Goal: Browse casually: Explore the website without a specific task or goal

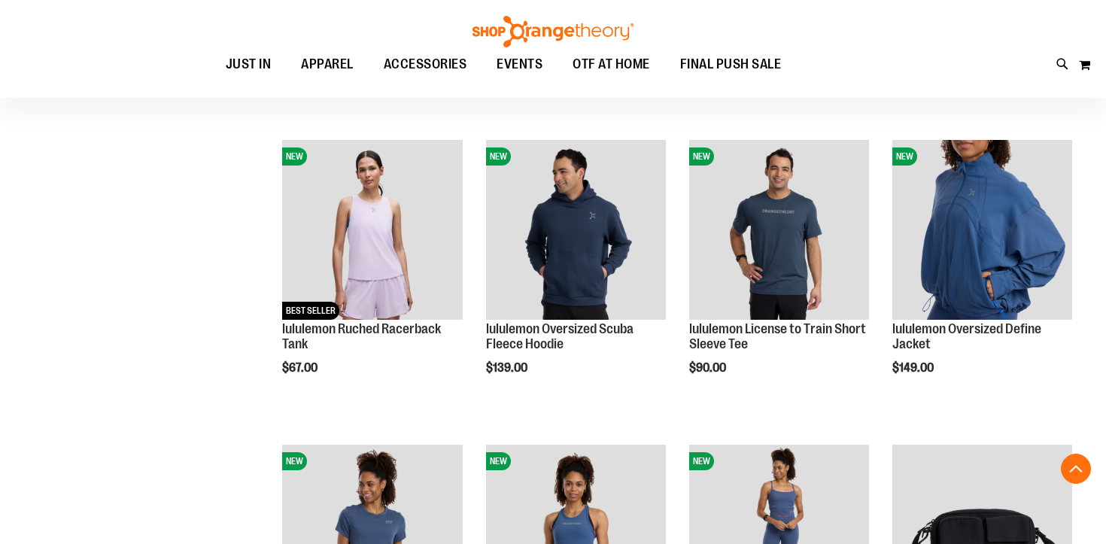
scroll to position [473, 0]
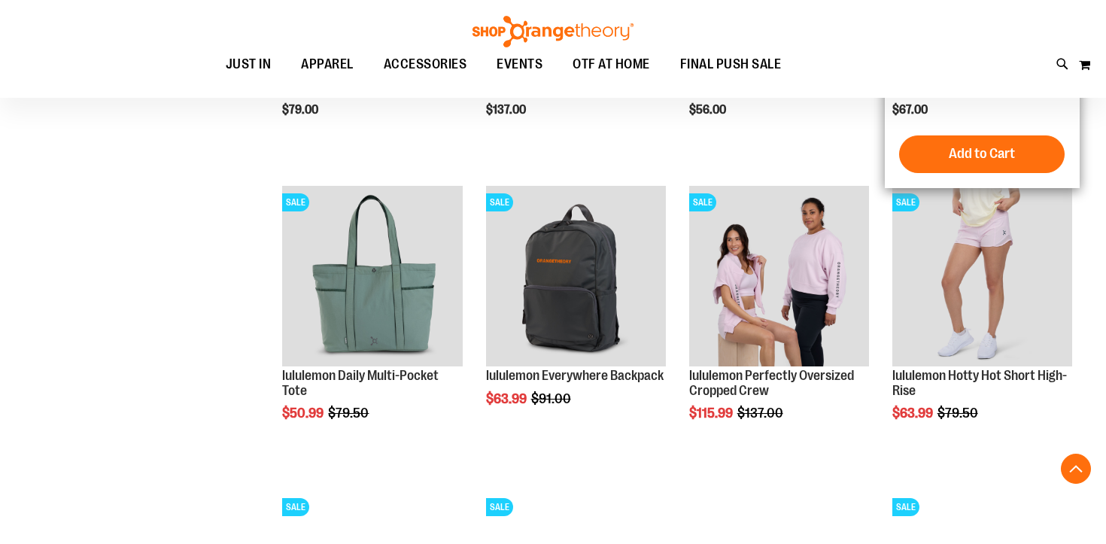
scroll to position [1351, 0]
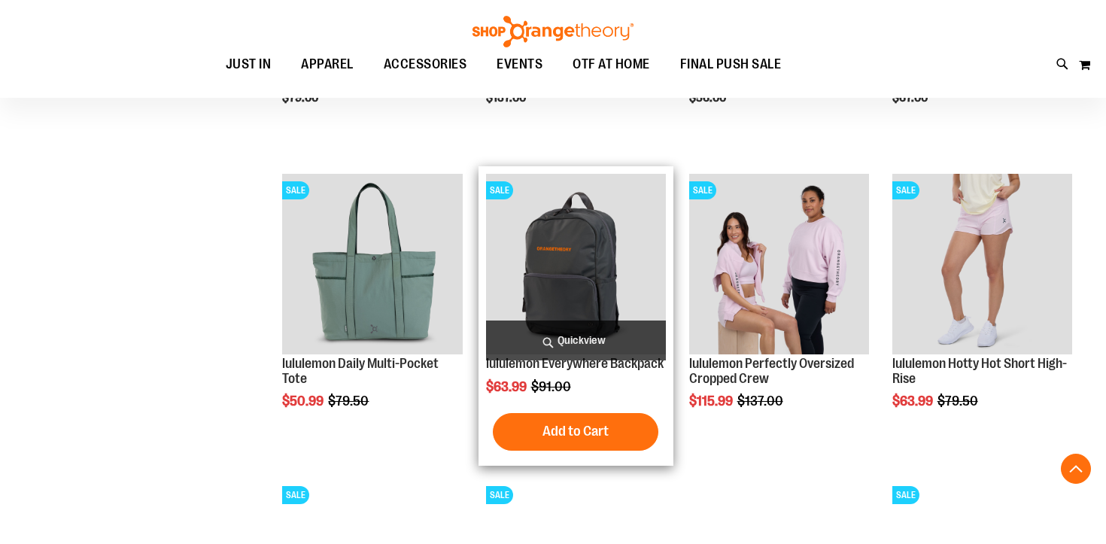
click at [557, 251] on img "product" at bounding box center [576, 264] width 180 height 180
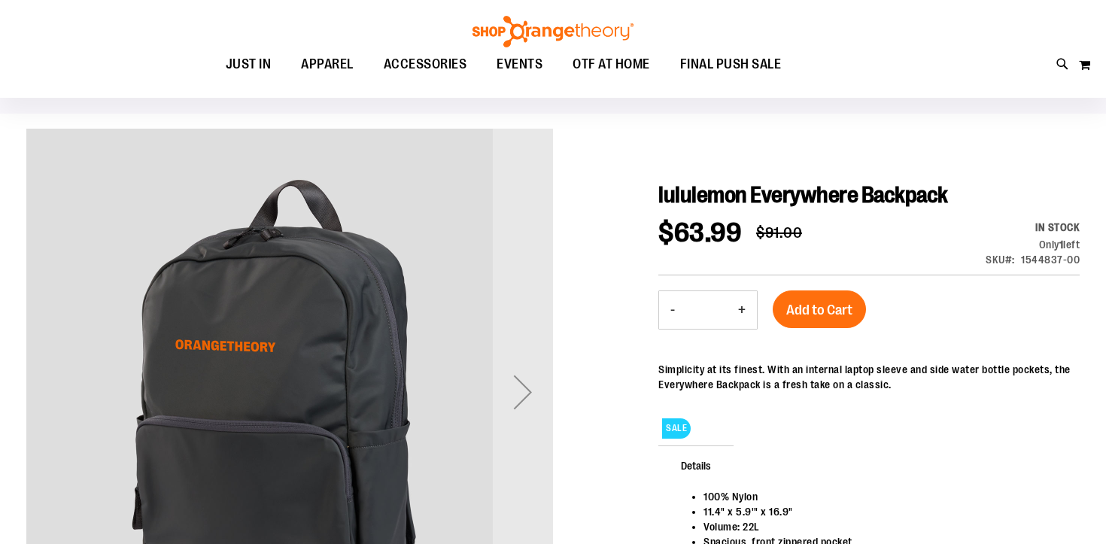
scroll to position [182, 0]
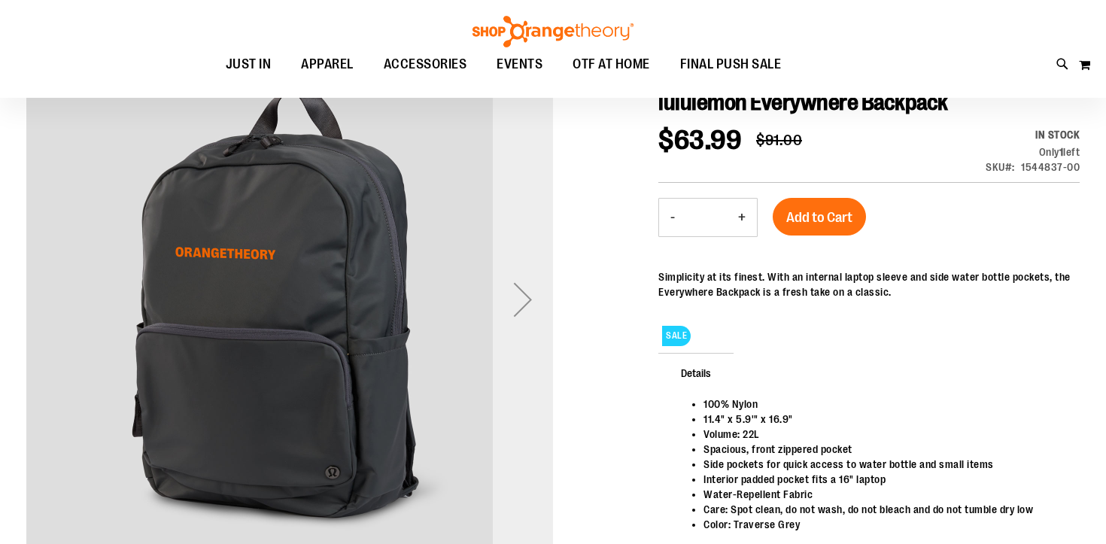
click at [528, 301] on div "Next" at bounding box center [523, 299] width 60 height 60
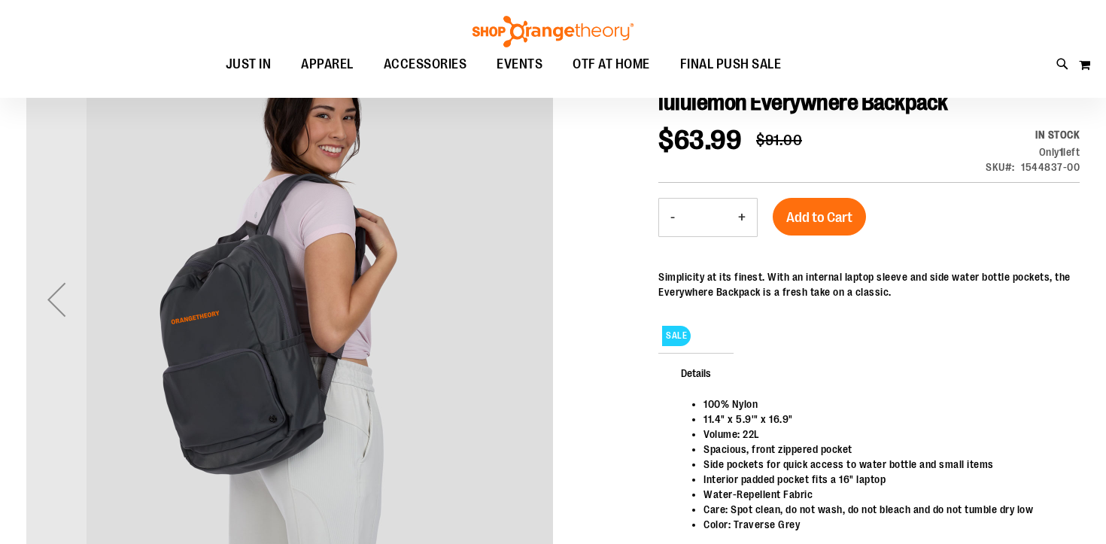
scroll to position [0, 0]
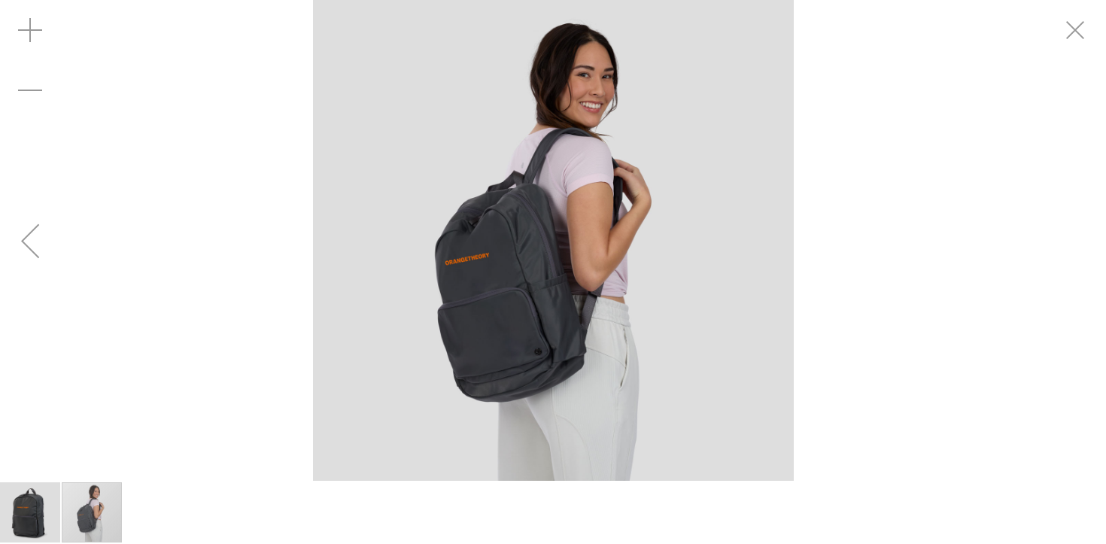
click at [34, 252] on div "Previous" at bounding box center [30, 241] width 60 height 60
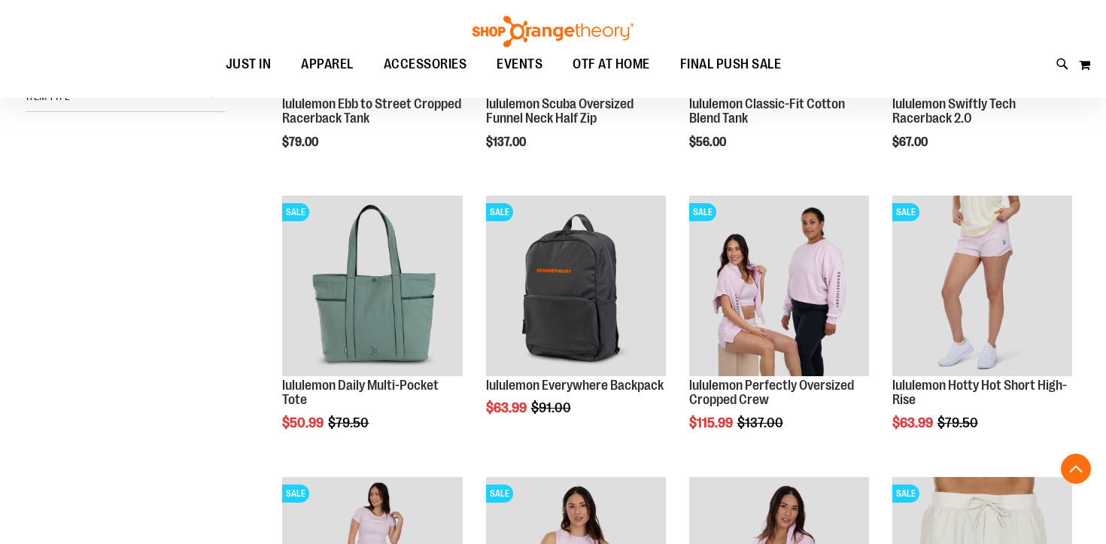
scroll to position [243, 0]
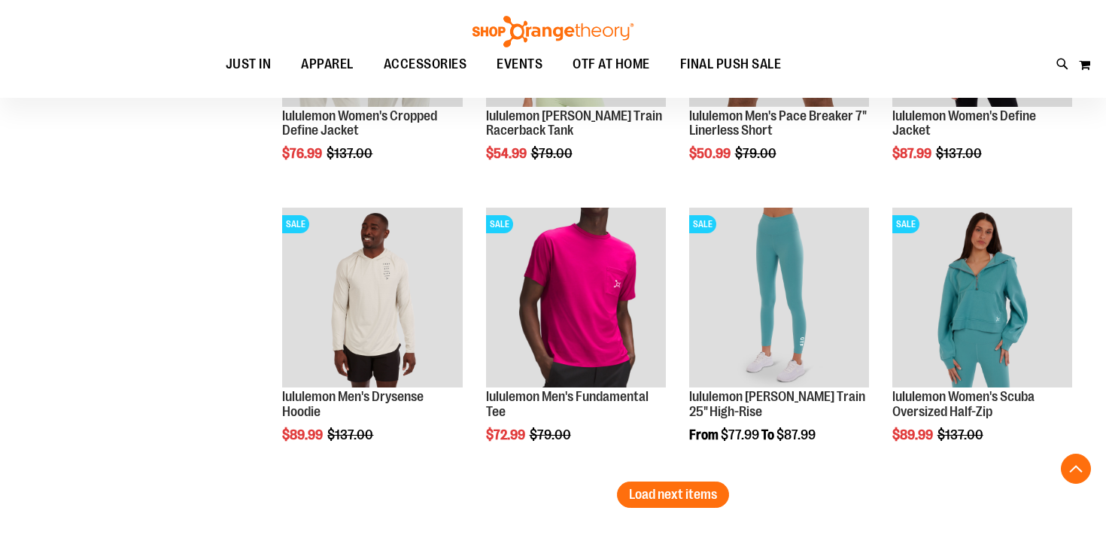
scroll to position [2239, 0]
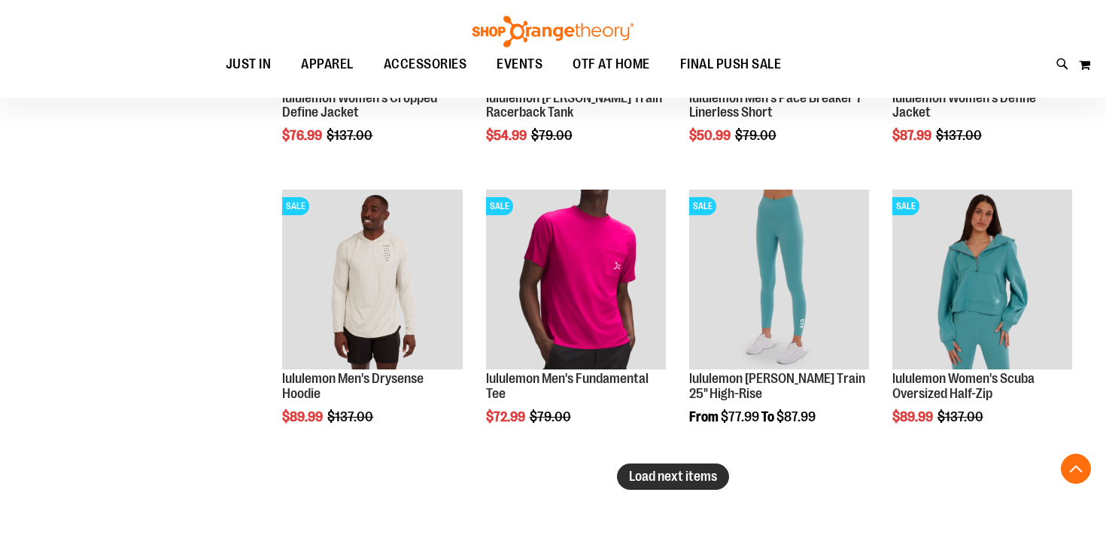
click at [672, 469] on span "Load next items" at bounding box center [673, 476] width 88 height 15
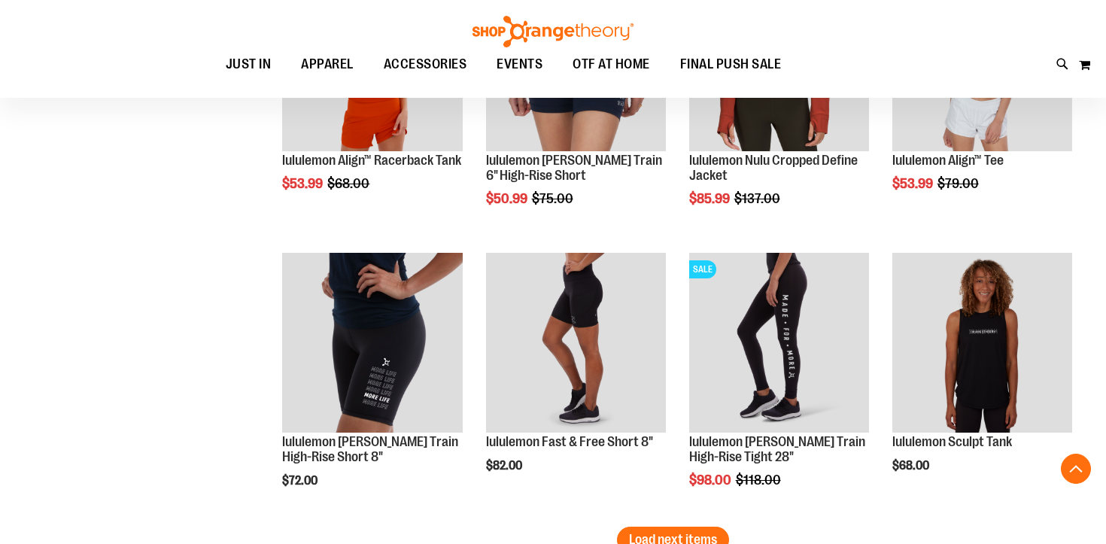
scroll to position [3080, 0]
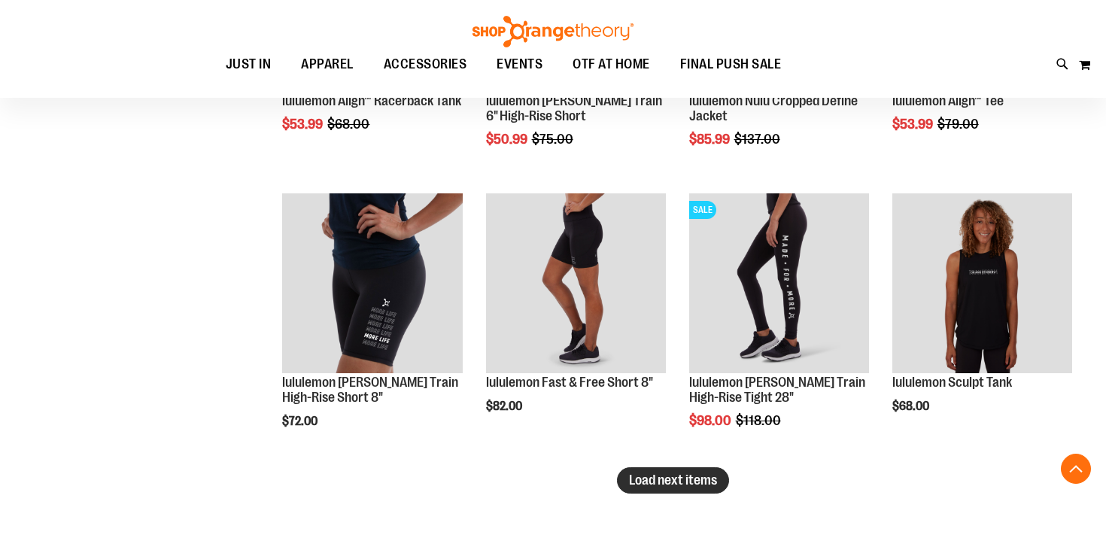
click at [637, 482] on span "Load next items" at bounding box center [673, 480] width 88 height 15
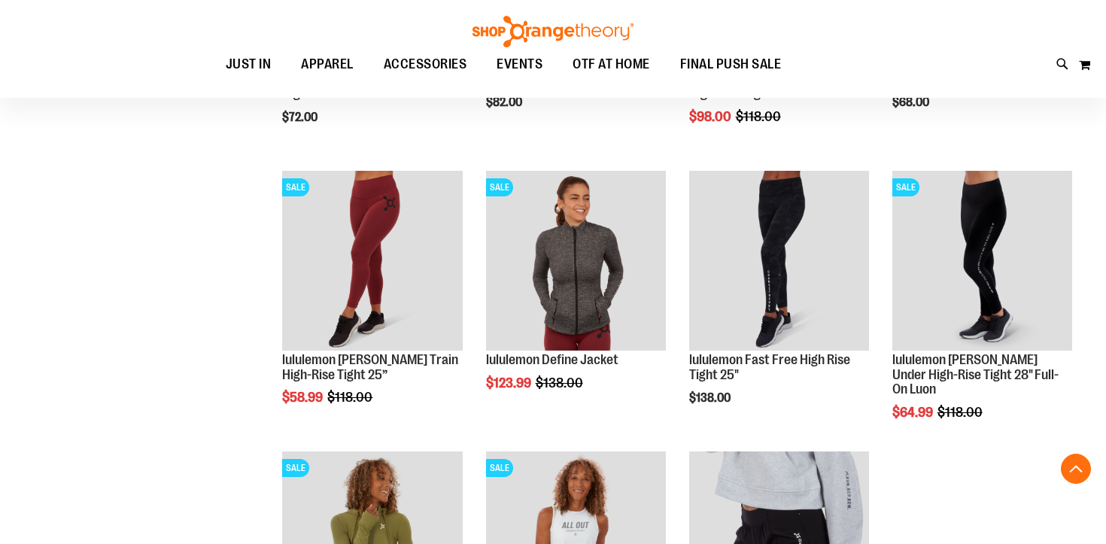
scroll to position [3412, 0]
